Goal: Complete application form

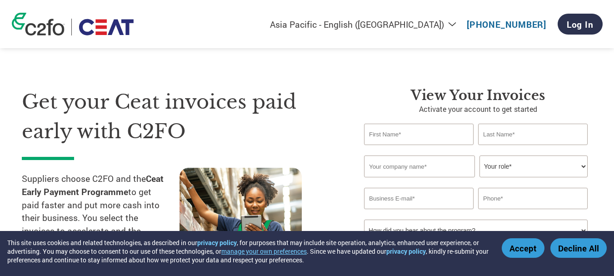
select select "en-IN"
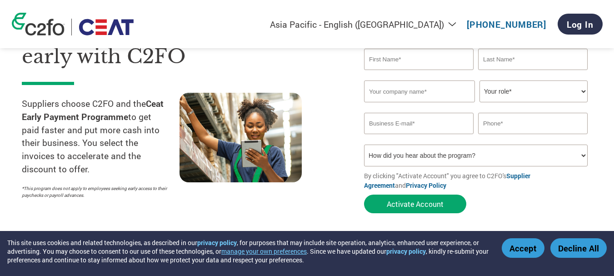
scroll to position [91, 0]
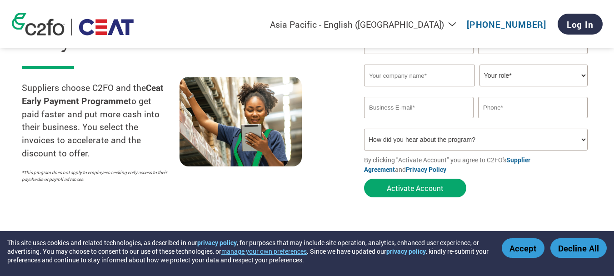
click at [394, 135] on select "How did you hear about the program? Received a letter Email Social Media Online…" at bounding box center [476, 140] width 224 height 22
click at [324, 134] on div at bounding box center [259, 132] width 158 height 110
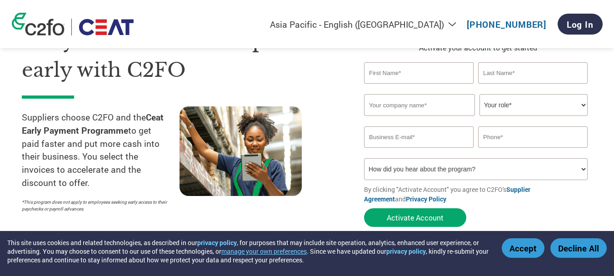
scroll to position [0, 0]
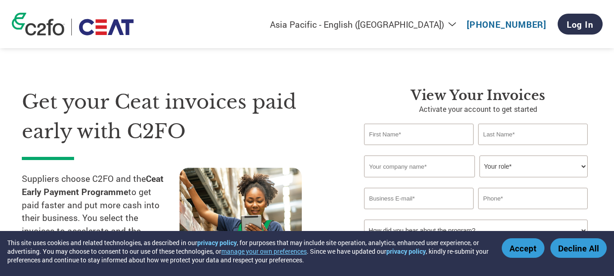
click at [383, 137] on input "text" at bounding box center [419, 134] width 110 height 21
click at [384, 102] on h3 "View your invoices" at bounding box center [478, 95] width 228 height 16
click at [499, 166] on select "Your role* CFO Controller Credit Manager Finance Director Treasurer CEO Preside…" at bounding box center [533, 166] width 108 height 22
select select "OFFICE_MANAGER"
click at [479, 155] on select "Your role* CFO Controller Credit Manager Finance Director Treasurer CEO Preside…" at bounding box center [533, 166] width 108 height 22
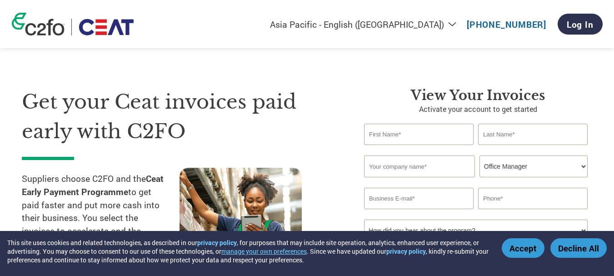
click at [419, 142] on input "text" at bounding box center [419, 134] width 110 height 21
click at [422, 139] on input "text" at bounding box center [419, 134] width 110 height 21
type input "[MEDICAL_DATA]"
click at [543, 127] on input "text" at bounding box center [533, 134] width 110 height 21
type input "[PERSON_NAME]"
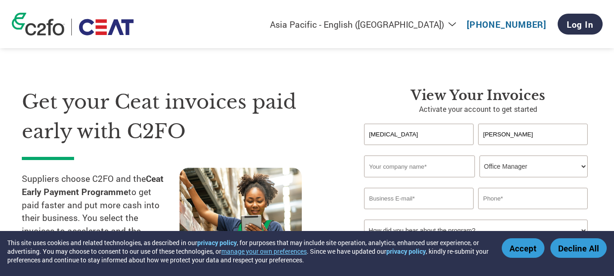
click at [399, 173] on input "text" at bounding box center [419, 166] width 111 height 22
type input "OSS Logistics"
click at [510, 175] on select "Your role* CFO Controller Credit Manager Finance Director Treasurer CEO Preside…" at bounding box center [533, 166] width 108 height 22
select select "CREDIT_MANAGER"
click at [479, 155] on select "Your role* CFO Controller Credit Manager Finance Director Treasurer CEO Preside…" at bounding box center [533, 166] width 108 height 22
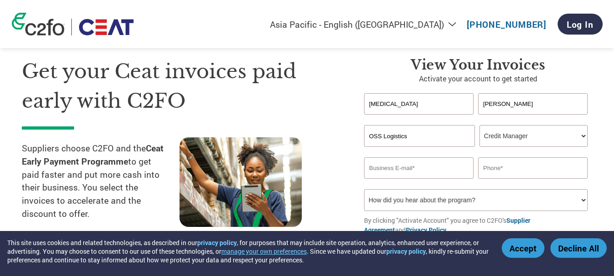
scroll to position [45, 0]
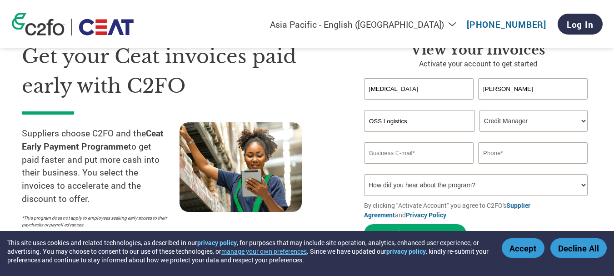
click at [421, 152] on input "email" at bounding box center [419, 152] width 110 height 21
drag, startPoint x: 351, startPoint y: 151, endPoint x: 341, endPoint y: 151, distance: 10.5
click at [341, 151] on div "Get your Ceat invoices paid early with C2FO Suppliers choose C2FO and the Ceat …" at bounding box center [307, 126] width 570 height 242
paste input "[EMAIL_ADDRESS][DOMAIN_NAME]"
click at [502, 155] on input "text" at bounding box center [533, 152] width 110 height 21
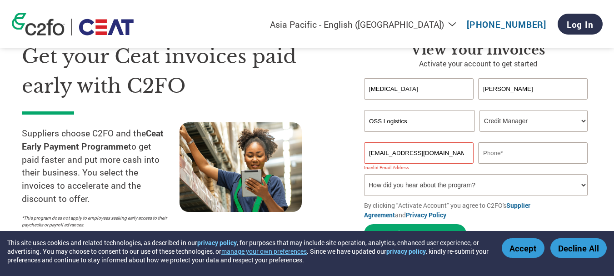
click at [454, 155] on input "[EMAIL_ADDRESS][DOMAIN_NAME]" at bounding box center [419, 152] width 110 height 21
type input "[EMAIL_ADDRESS][DOMAIN_NAME]"
click at [530, 160] on input "text" at bounding box center [533, 152] width 110 height 21
click at [529, 154] on input "text" at bounding box center [533, 152] width 110 height 21
click at [523, 153] on input "text" at bounding box center [533, 152] width 110 height 21
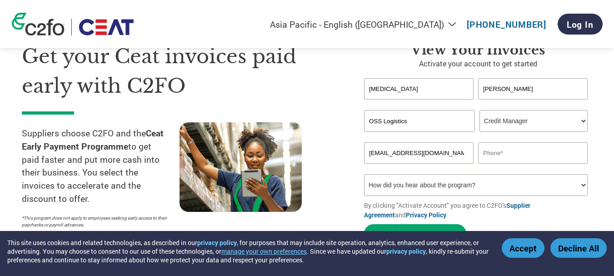
click at [482, 173] on div "Inavlid Email Address Inavlid Phone Number" at bounding box center [478, 169] width 228 height 10
click at [509, 160] on input "text" at bounding box center [533, 152] width 110 height 21
type input "7276795839"
click at [415, 184] on select "How did you hear about the program? Received a letter Email Social Media Online…" at bounding box center [476, 185] width 224 height 22
select select "Email"
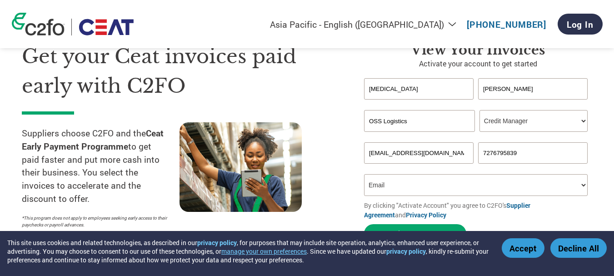
click at [364, 174] on select "How did you hear about the program? Received a letter Email Social Media Online…" at bounding box center [476, 185] width 224 height 22
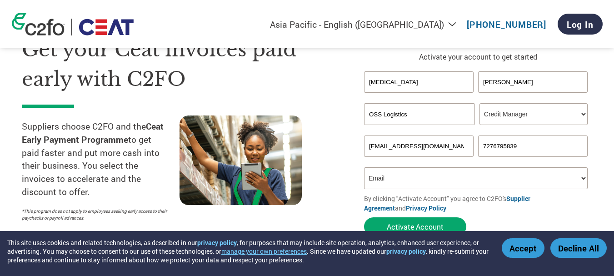
scroll to position [0, 0]
